Goal: Task Accomplishment & Management: Use online tool/utility

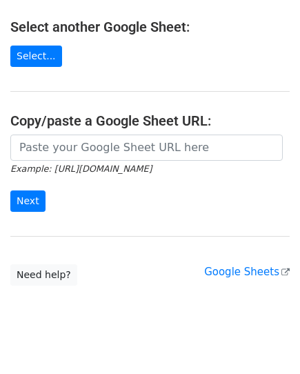
scroll to position [268, 0]
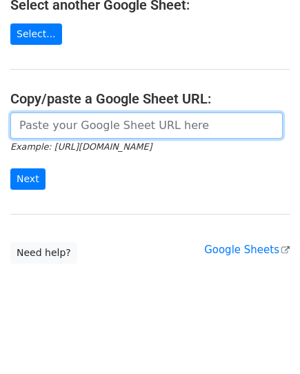
click at [90, 133] on input "url" at bounding box center [146, 125] width 272 height 26
paste input "[URL][DOMAIN_NAME]"
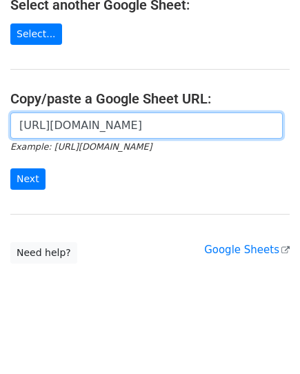
scroll to position [0, 403]
type input "[URL][DOMAIN_NAME]"
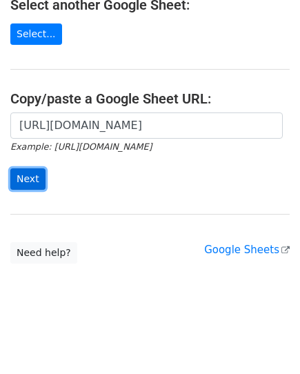
click at [30, 181] on input "Next" at bounding box center [27, 178] width 35 height 21
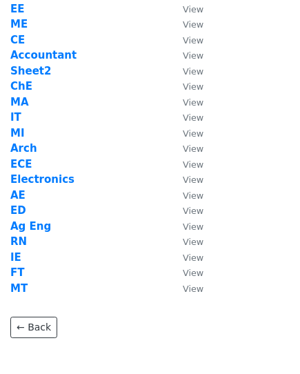
scroll to position [69, 0]
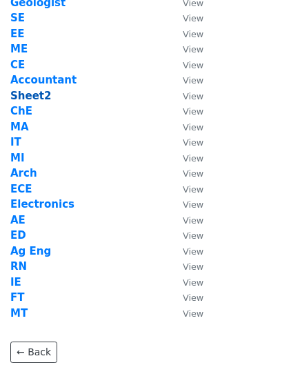
click at [26, 97] on strong "Sheet2" at bounding box center [30, 96] width 41 height 12
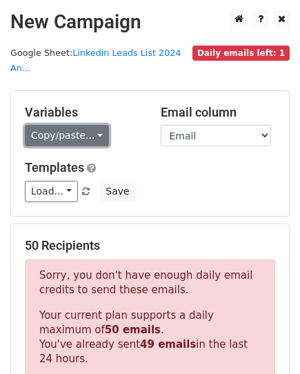
click at [68, 125] on link "Copy/paste..." at bounding box center [67, 135] width 84 height 21
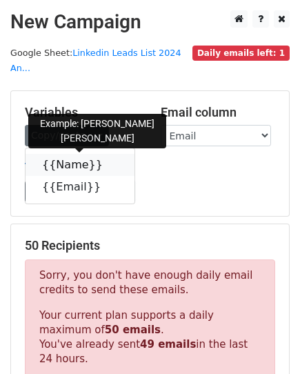
click at [77, 154] on link "{{Name}}" at bounding box center [80, 165] width 109 height 22
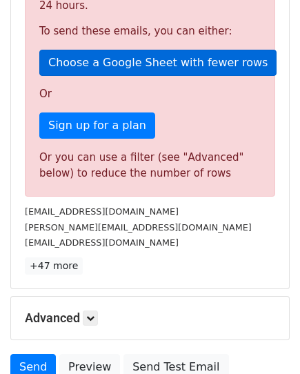
scroll to position [461, 0]
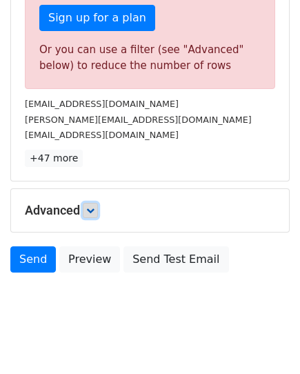
click at [98, 203] on link at bounding box center [90, 210] width 15 height 15
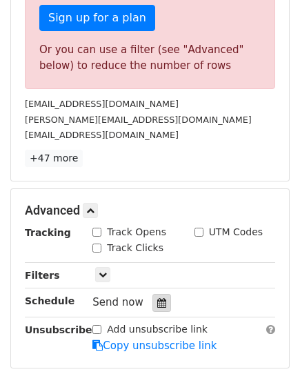
click at [160, 294] on div at bounding box center [161, 303] width 19 height 18
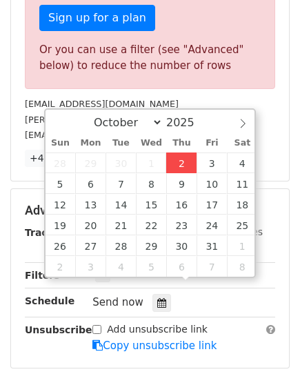
type input "2025-10-02 13:37"
type input "01"
type input "37"
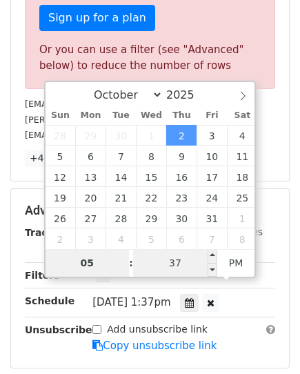
type input "05"
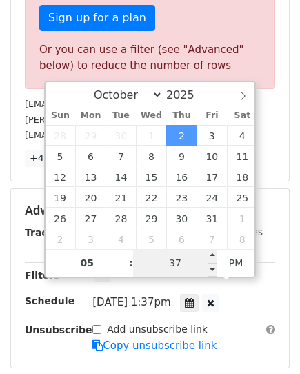
type input "2025-10-02 17:37"
type input "30"
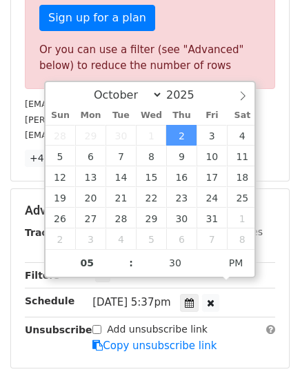
type input "2025-10-02 17:30"
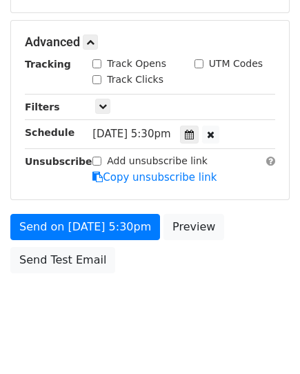
scroll to position [560, 0]
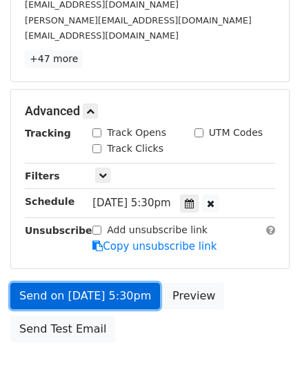
click at [99, 283] on link "Send on Oct 2 at 5:30pm" at bounding box center [85, 296] width 150 height 26
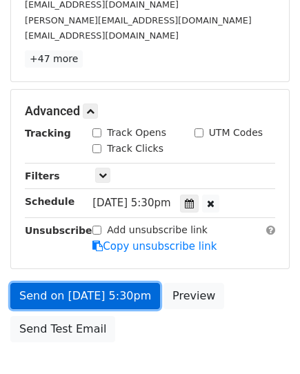
click at [99, 283] on link "Send on Oct 2 at 5:30pm" at bounding box center [85, 296] width 150 height 26
